Goal: Task Accomplishment & Management: Complete application form

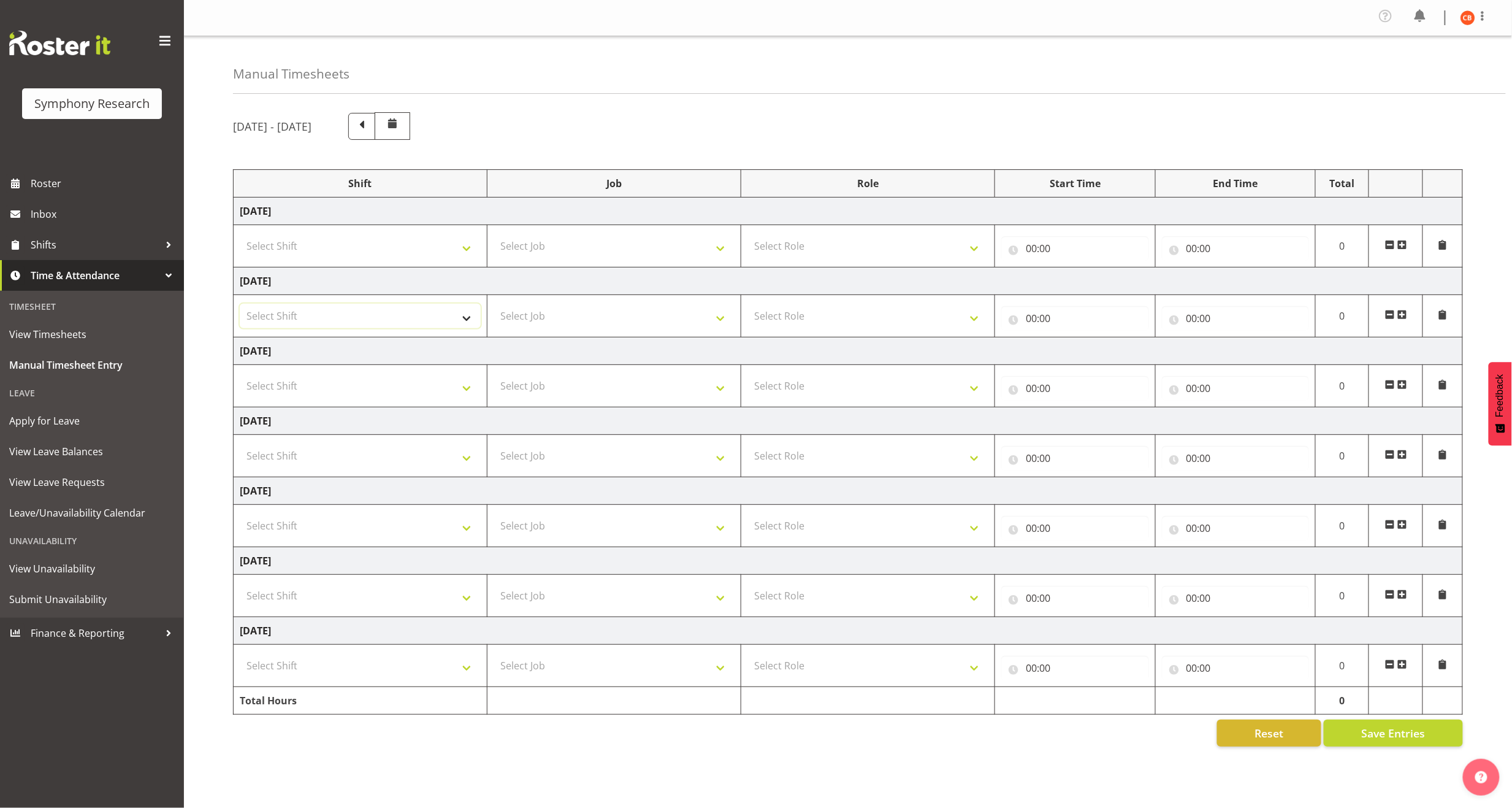
click at [450, 319] on select "Select Shift !!Weekend Residential (Roster IT Shift Label) *Business 9/10am ~ 4…" at bounding box center [360, 315] width 241 height 24
select select "81297"
click at [240, 306] on select "Select Shift !!Weekend Residential (Roster IT Shift Label) *Business 9/10am ~ 4…" at bounding box center [360, 315] width 241 height 24
click at [648, 322] on select "Select Job 550060 IF Admin 553492 World Poll Aus Wave 2 Main 2025 553493 World …" at bounding box center [614, 315] width 241 height 24
click at [657, 322] on select "Select Job 550060 IF Admin 553492 World Poll Aus Wave 2 Main 2025 553493 World …" at bounding box center [614, 315] width 241 height 24
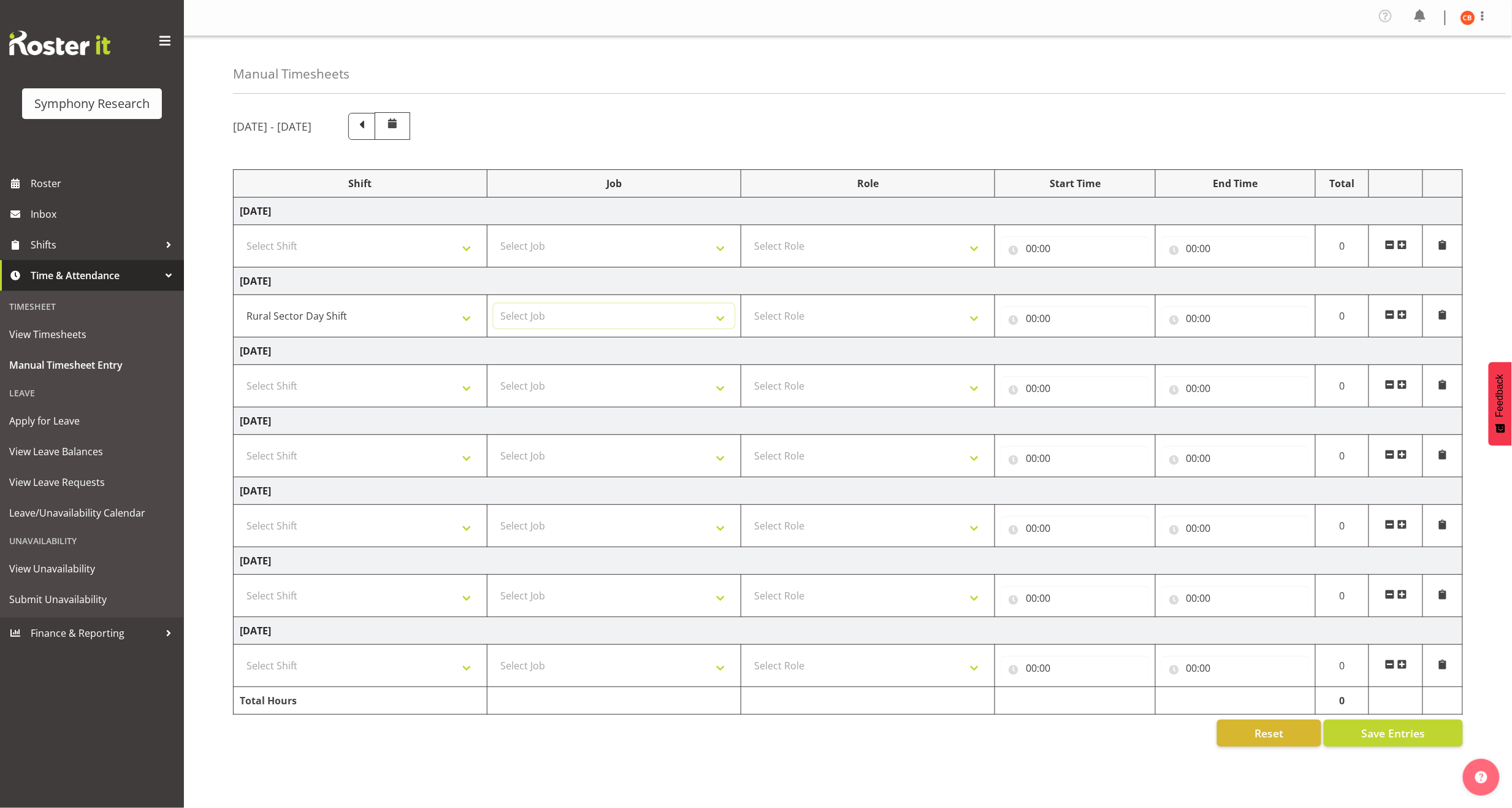
select select "10587"
click at [493, 306] on select "Select Job 550060 IF Admin 553492 World Poll Aus Wave 2 Main 2025 553493 World …" at bounding box center [614, 315] width 241 height 24
click at [913, 323] on select "Select Role Briefing Interviewing" at bounding box center [868, 315] width 241 height 24
select select "297"
click at [747, 306] on select "Select Role Briefing Interviewing" at bounding box center [868, 315] width 241 height 24
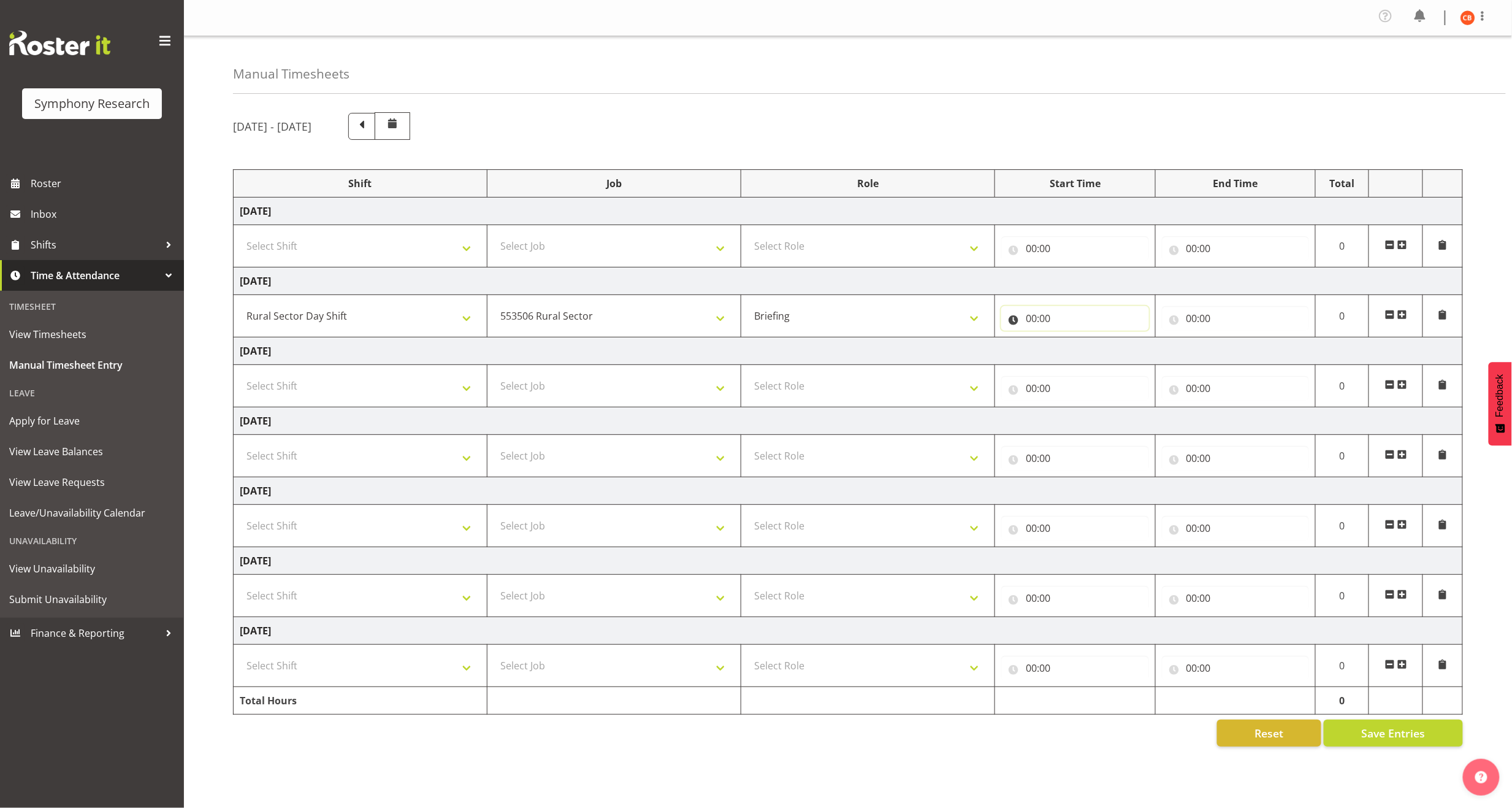
click at [1036, 322] on input "00:00" at bounding box center [1075, 318] width 148 height 24
click at [1084, 355] on select "00 01 02 03 04 05 06 07 08 09 10 11 12 13 14 15 16 17 18 19 20 21 22 23" at bounding box center [1084, 350] width 28 height 24
select select "11"
type input "11:00"
click at [1194, 317] on input "00:00" at bounding box center [1236, 318] width 148 height 24
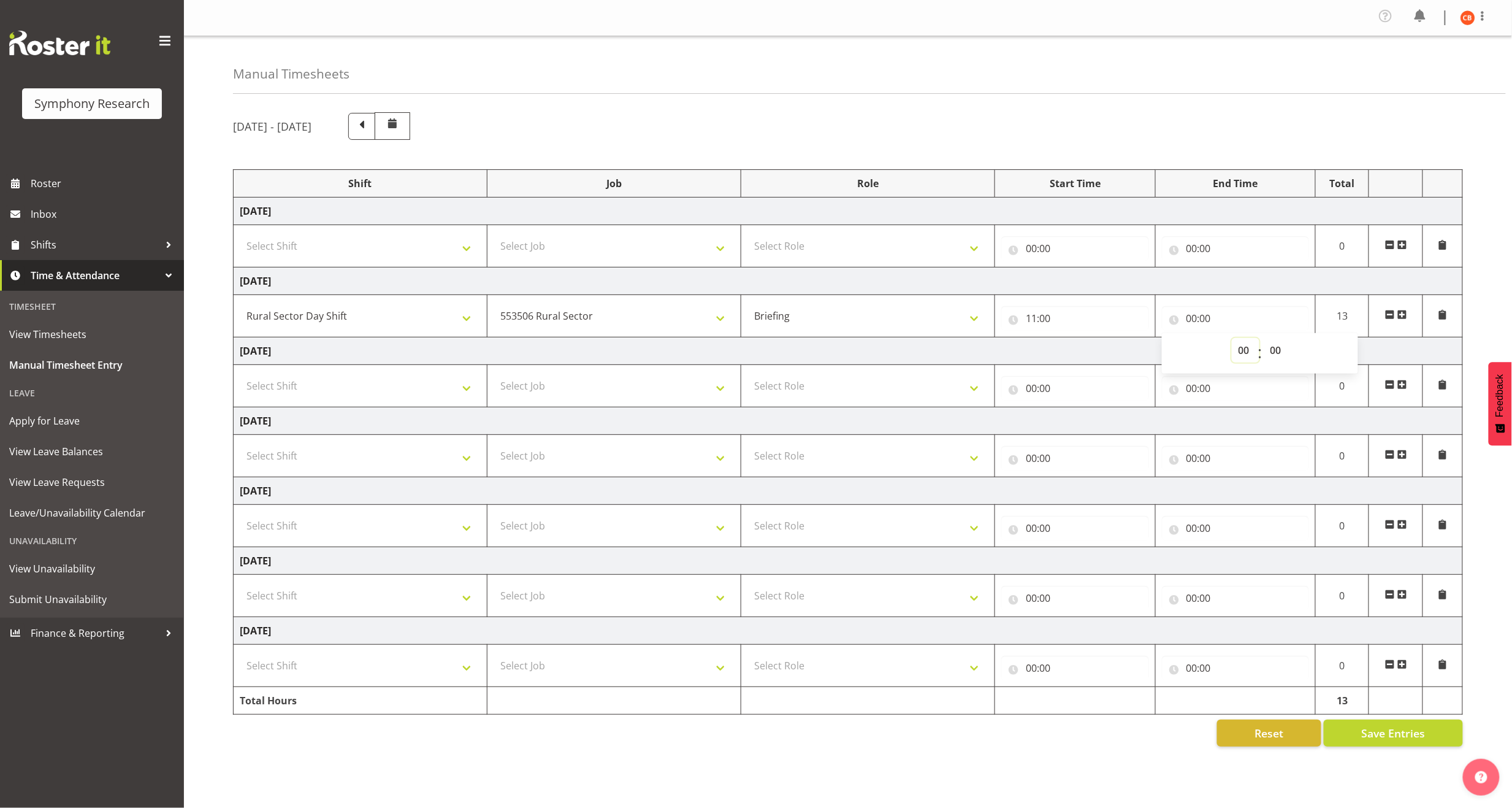
click at [1244, 357] on select "00 01 02 03 04 05 06 07 08 09 10 11 12 13 14 15 16 17 18 19 20 21 22 23" at bounding box center [1245, 350] width 28 height 24
select select "11"
type input "11:00"
click at [1275, 354] on select "00 01 02 03 04 05 06 07 08 09 10 11 12 13 14 15 16 17 18 19 20 21 22 23 24 25 2…" at bounding box center [1277, 350] width 28 height 24
select select "45"
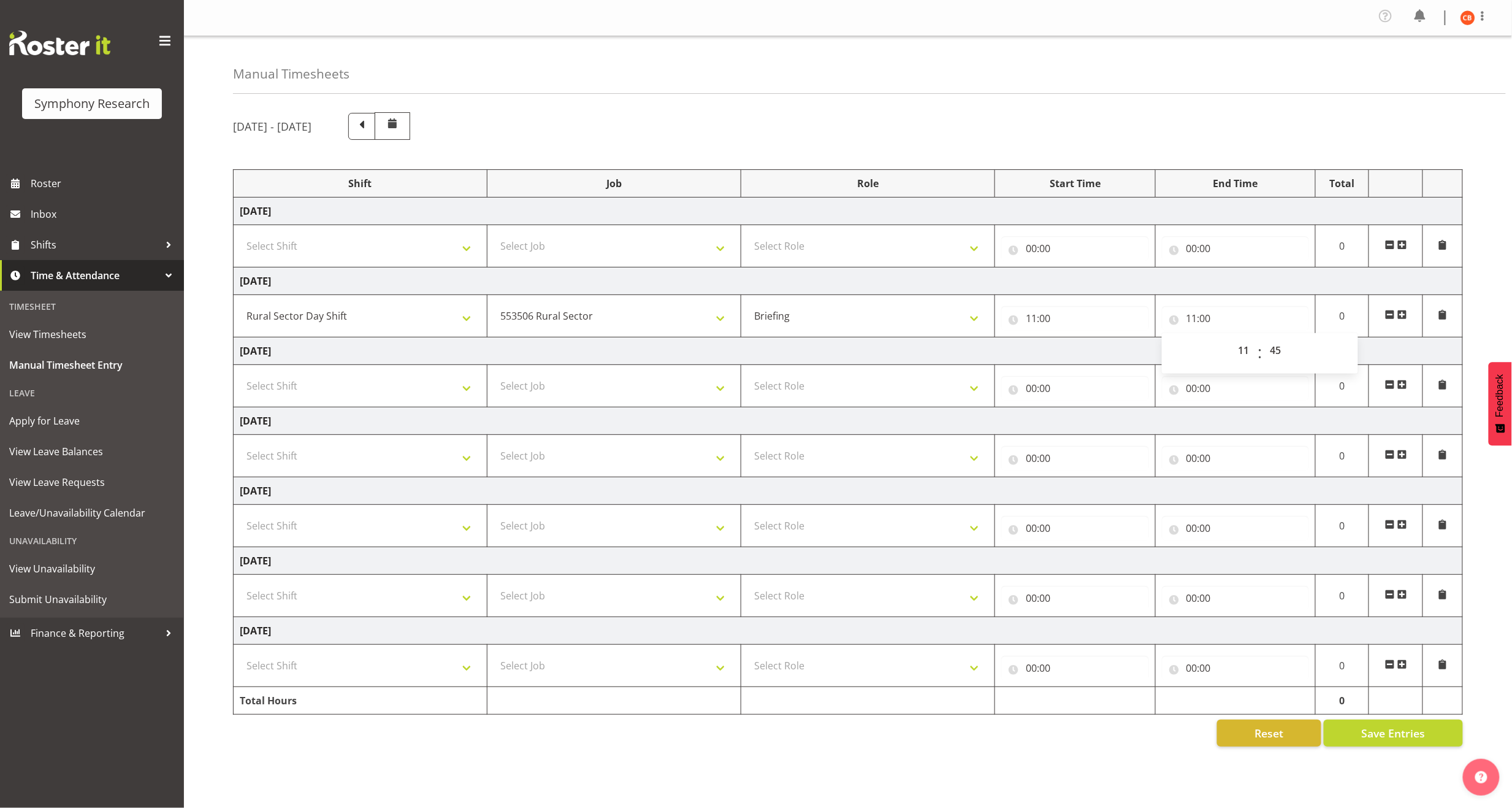
type input "11:45"
click at [1325, 350] on div "00 01 02 03 04 05 06 07 08 09 10 11 12 13 14 15 16 17 18 19 20 21 22 23 : 00 01…" at bounding box center [1260, 353] width 196 height 31
click at [1403, 314] on span at bounding box center [1402, 314] width 10 height 10
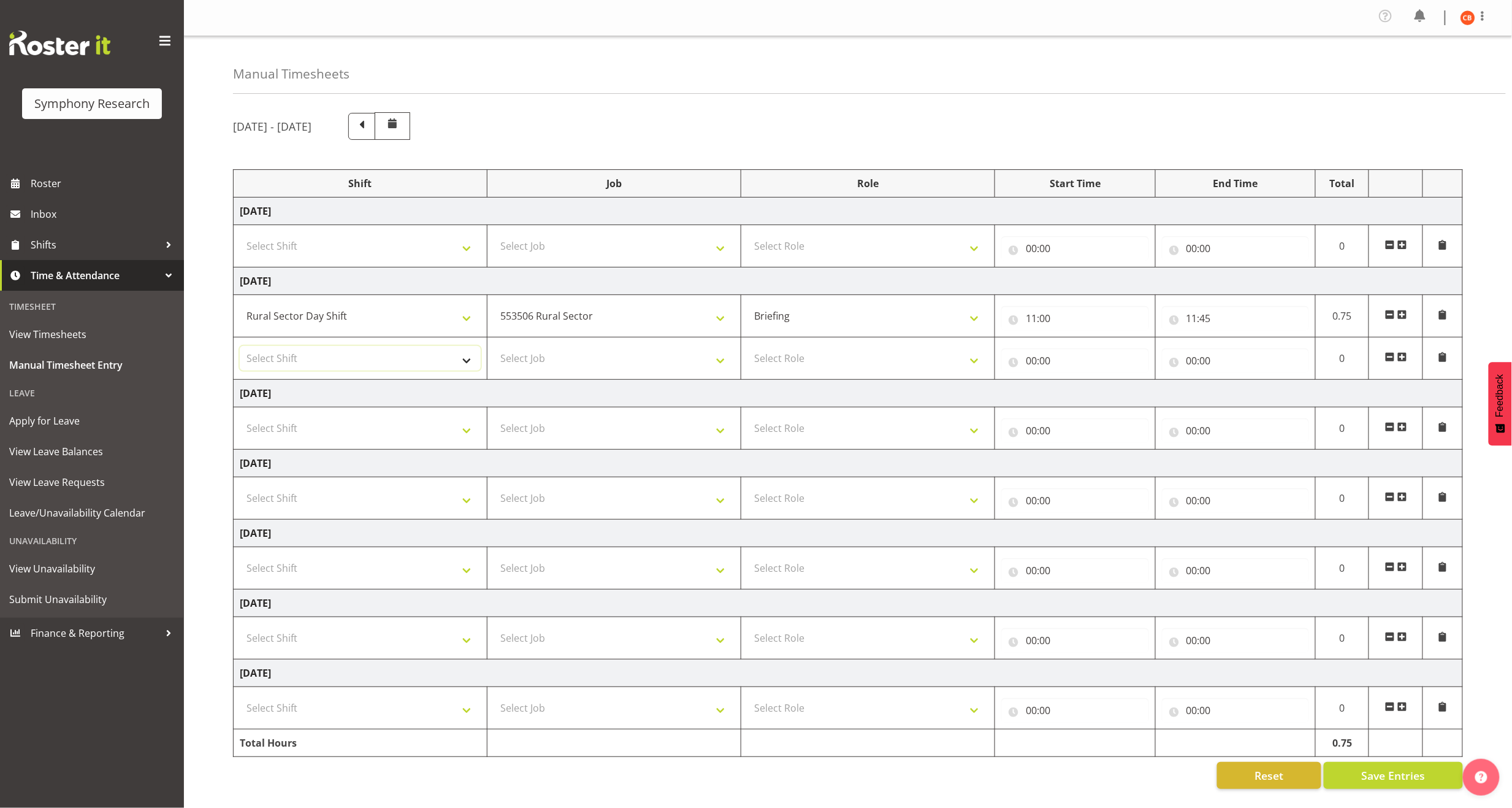
click at [395, 368] on select "Select Shift !!Weekend Residential (Roster IT Shift Label) *Business 9/10am ~ 4…" at bounding box center [360, 358] width 241 height 24
select select "81297"
click at [240, 349] on select "Select Shift !!Weekend Residential (Roster IT Shift Label) *Business 9/10am ~ 4…" at bounding box center [360, 358] width 241 height 24
click at [584, 359] on select "Select Job 550060 IF Admin 553492 World Poll Aus Wave 2 Main 2025 553493 World …" at bounding box center [614, 358] width 241 height 24
select select "10587"
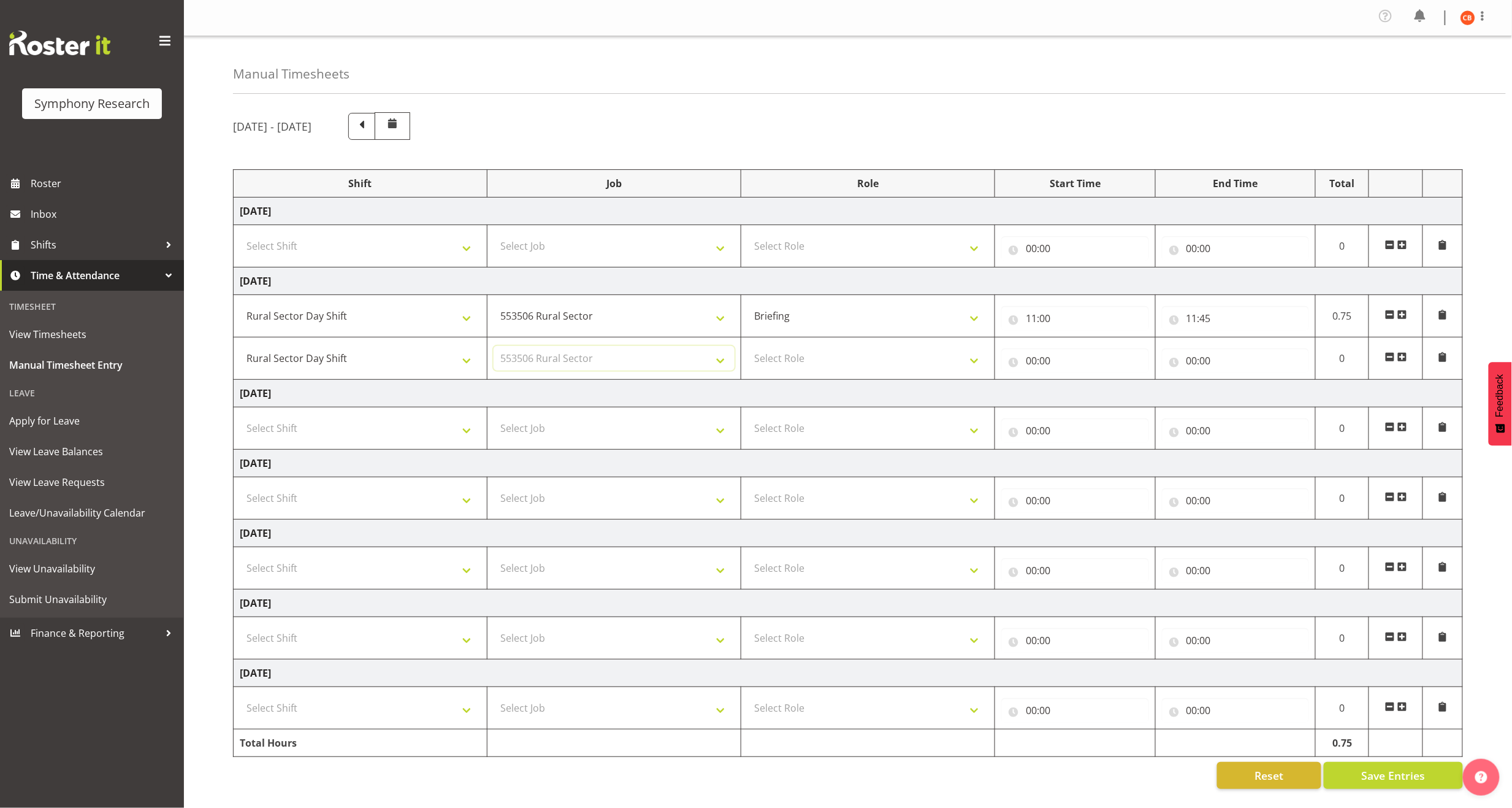
click at [493, 349] on select "Select Job 550060 IF Admin 553492 World Poll Aus Wave 2 Main 2025 553493 World …" at bounding box center [614, 358] width 241 height 24
drag, startPoint x: 844, startPoint y: 355, endPoint x: 844, endPoint y: 374, distance: 19.0
click at [844, 355] on select "Select Role Briefing Interviewing" at bounding box center [868, 358] width 241 height 24
select select "47"
click at [747, 349] on select "Select Role Briefing Interviewing" at bounding box center [868, 358] width 241 height 24
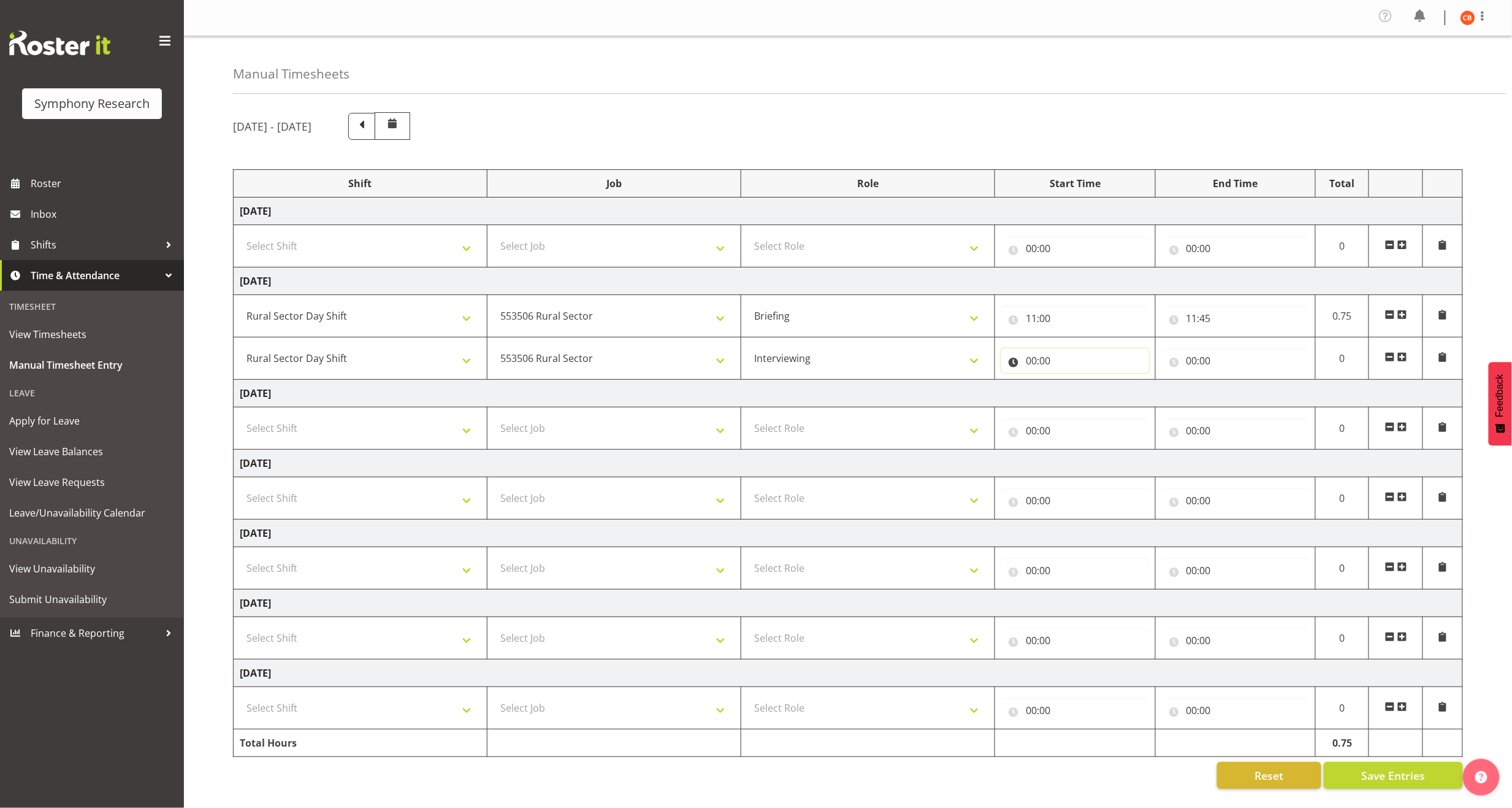
click at [1031, 359] on input "00:00" at bounding box center [1075, 360] width 148 height 24
click at [1076, 395] on select "00 01 02 03 04 05 06 07 08 09 10 11 12 13 14 15 16 17 18 19 20 21 22 23" at bounding box center [1084, 392] width 28 height 24
select select "11"
type input "11:00"
click at [1128, 401] on select "00 01 02 03 04 05 06 07 08 09 10 11 12 13 14 15 16 17 18 19 20 21 22 23 24 25 2…" at bounding box center [1117, 392] width 28 height 24
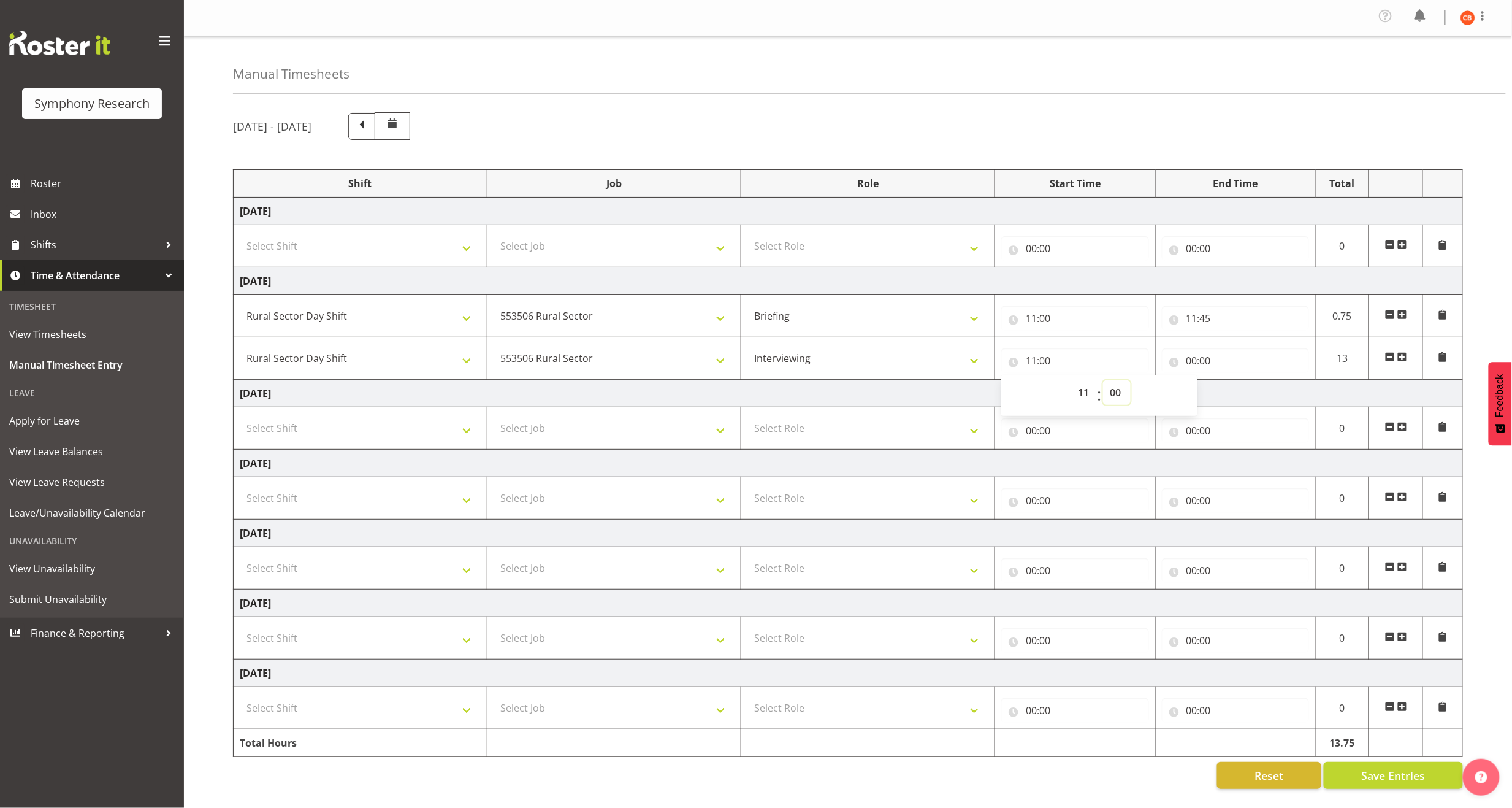
select select "45"
type input "11:45"
click at [1194, 364] on input "00:00" at bounding box center [1236, 360] width 148 height 24
click at [1241, 393] on select "00 01 02 03 04 05 06 07 08 09 10 11 12 13 14 15 16 17 18 19 20 21 22 23" at bounding box center [1245, 392] width 28 height 24
select select "16"
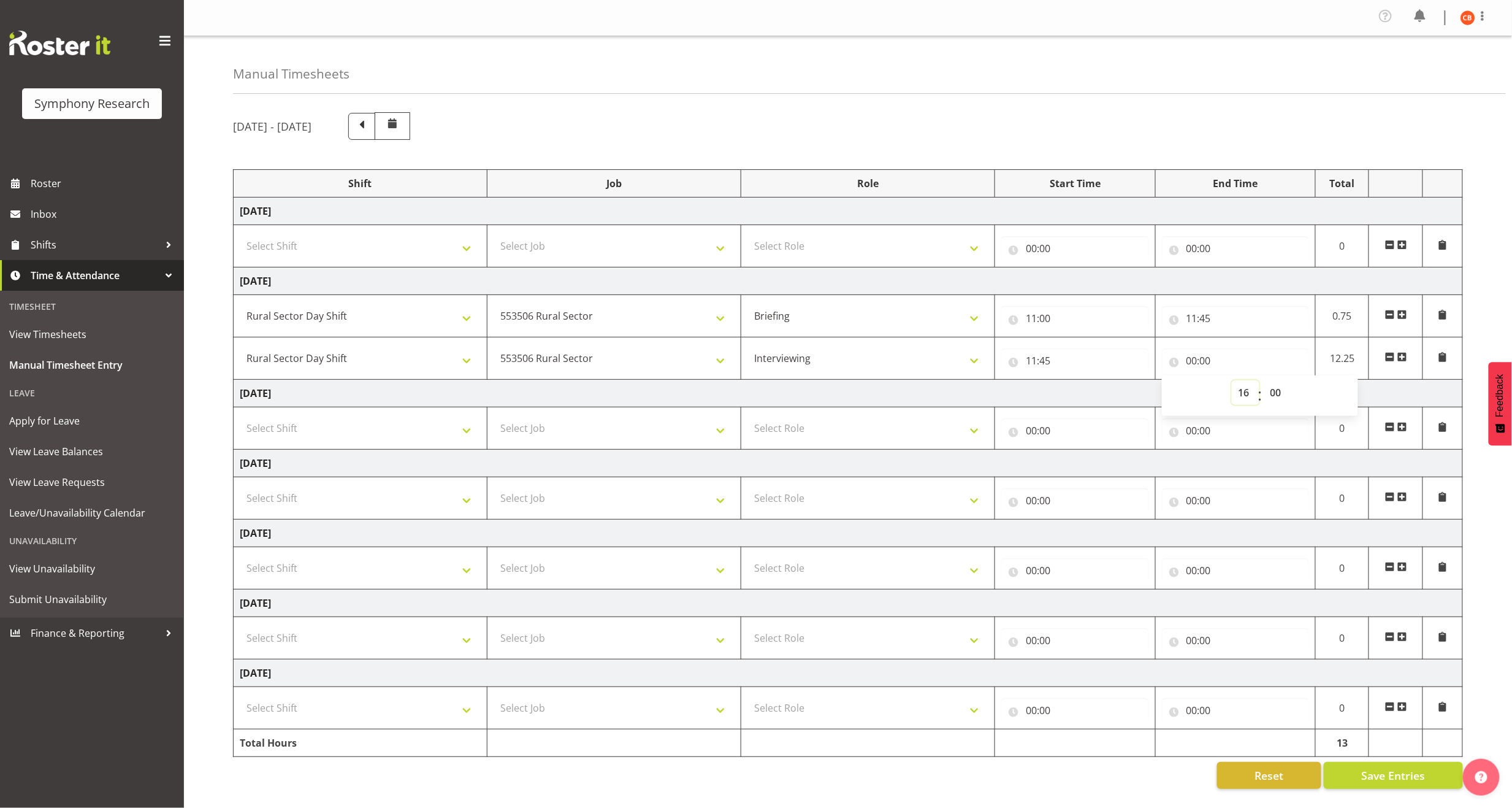
type input "16:00"
click at [1471, 366] on div "[DATE] - [DATE] Shift Job Role Start Time End Time Total [DATE] Select Shift !!…" at bounding box center [873, 449] width 1279 height 695
click at [1193, 362] on input "16:00" at bounding box center [1236, 360] width 148 height 24
click at [1240, 397] on select "00 01 02 03 04 05 06 07 08 09 10 11 12 13 14 15 16 17 18 19 20 21 22 23" at bounding box center [1245, 392] width 28 height 24
select select "15"
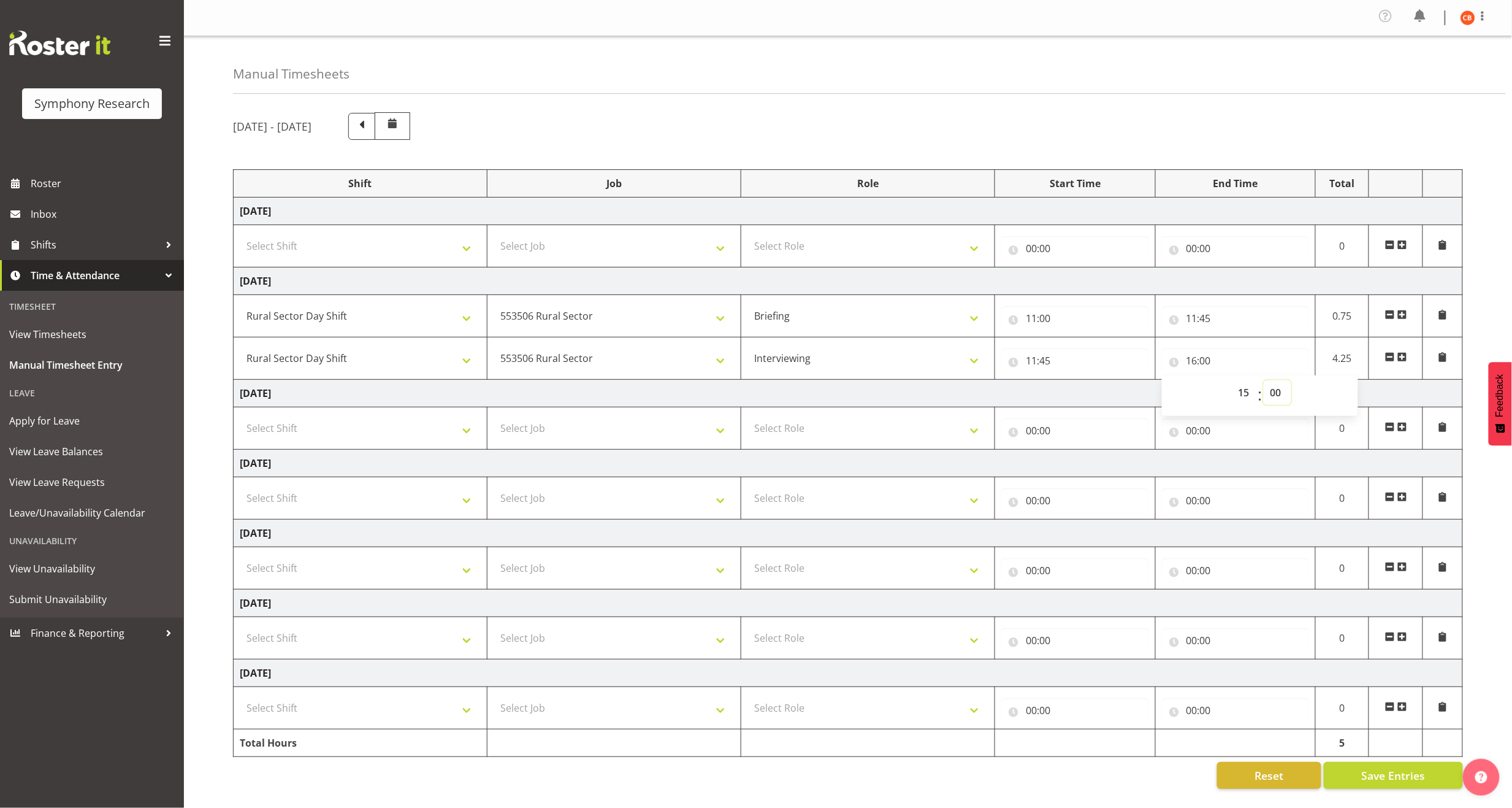
type input "15:00"
click at [1273, 394] on select "00 01 02 03 04 05 06 07 08 09 10 11 12 13 14 15 16 17 18 19 20 21 22 23 24 25 2…" at bounding box center [1277, 392] width 28 height 24
select select "30"
type input "15:30"
click at [1475, 404] on div "[DATE] - [DATE] Shift Job Role Start Time End Time Total [DATE] Select Shift !!…" at bounding box center [873, 449] width 1279 height 695
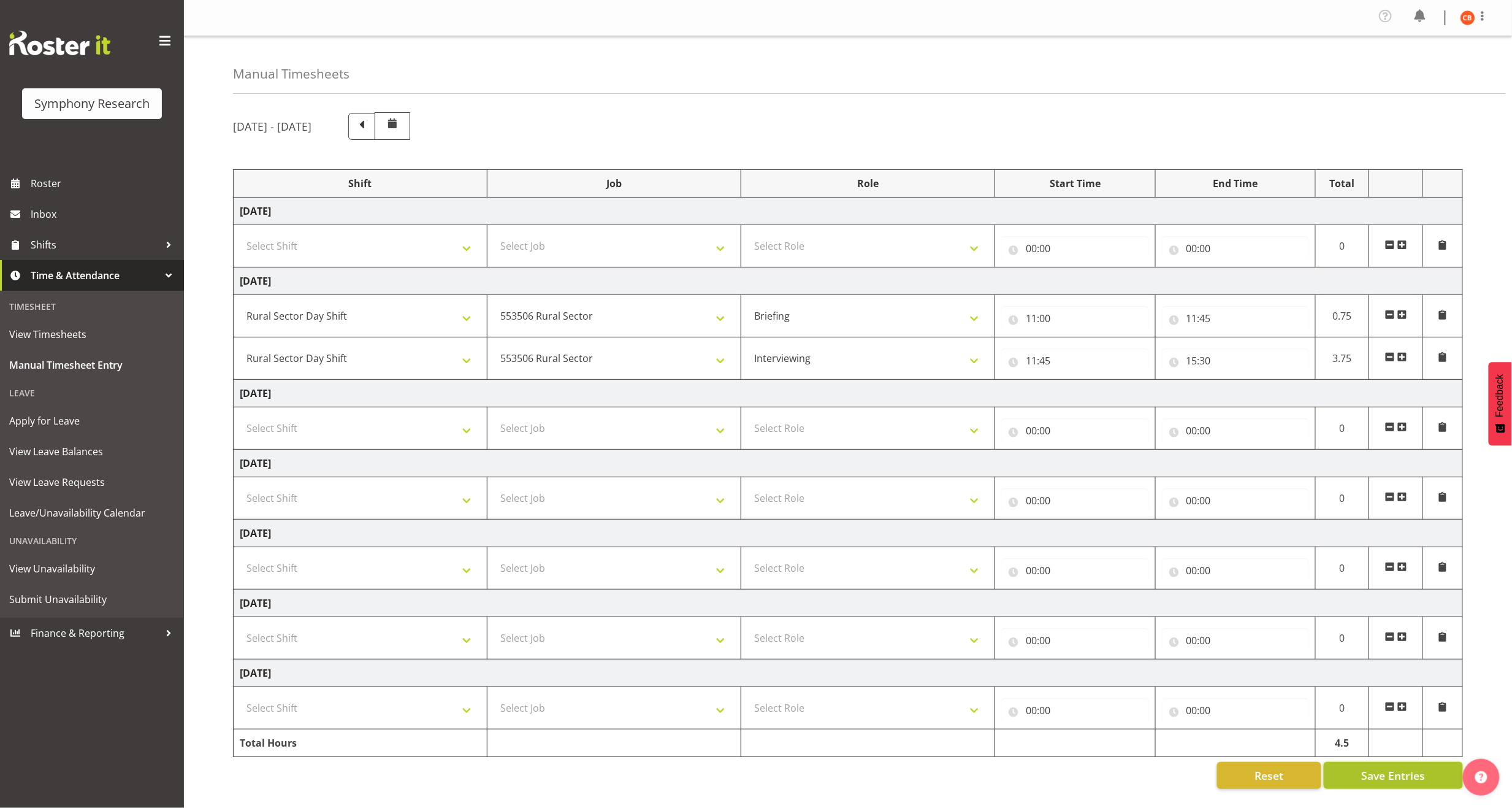
click at [1364, 773] on span "Save Entries" at bounding box center [1392, 776] width 64 height 16
